Goal: Transaction & Acquisition: Subscribe to service/newsletter

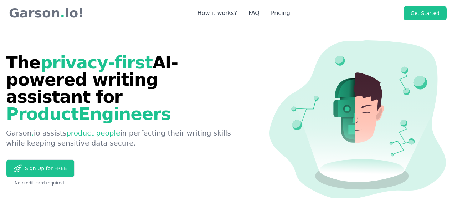
click at [235, 72] on h1 "The privacy-first AI-powered writing assistant for Product Engineers" at bounding box center [126, 88] width 240 height 68
click at [429, 7] on link "Get Started" at bounding box center [425, 13] width 43 height 14
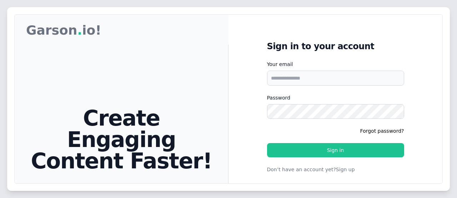
click at [334, 171] on p "Don’t have an account yet? Sign up" at bounding box center [335, 169] width 137 height 7
click at [319, 169] on p "Don’t have an account yet? Sign up" at bounding box center [335, 169] width 137 height 7
click at [347, 171] on button "Sign up" at bounding box center [345, 169] width 19 height 7
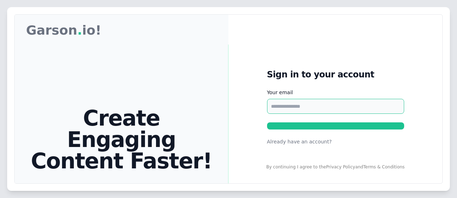
click at [316, 106] on input "Your email" at bounding box center [335, 106] width 137 height 15
click at [295, 108] on icon at bounding box center [327, 196] width 412 height 242
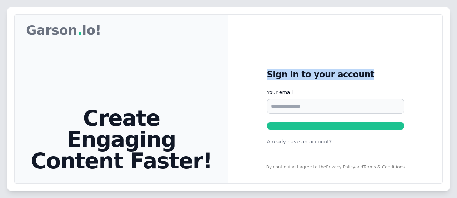
click at [297, 108] on div "Garson Garson . io! Create Engaging Content Faster! We strive to make the writi…" at bounding box center [228, 130] width 427 height 231
click at [279, 69] on h1 "Sign in to your account" at bounding box center [335, 74] width 137 height 11
